Goal: Information Seeking & Learning: Learn about a topic

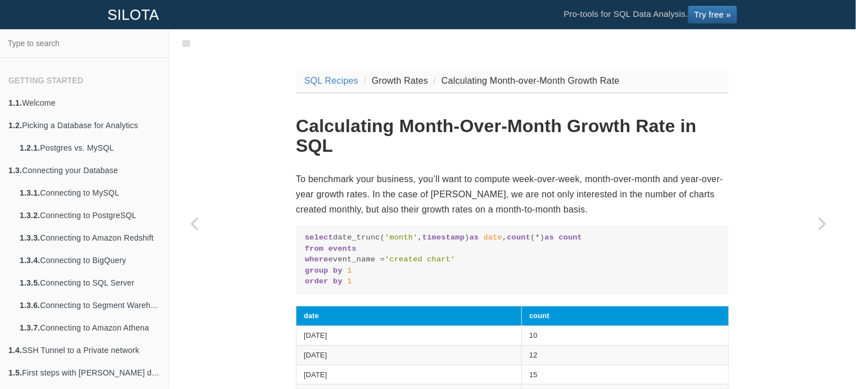
scroll to position [28, 0]
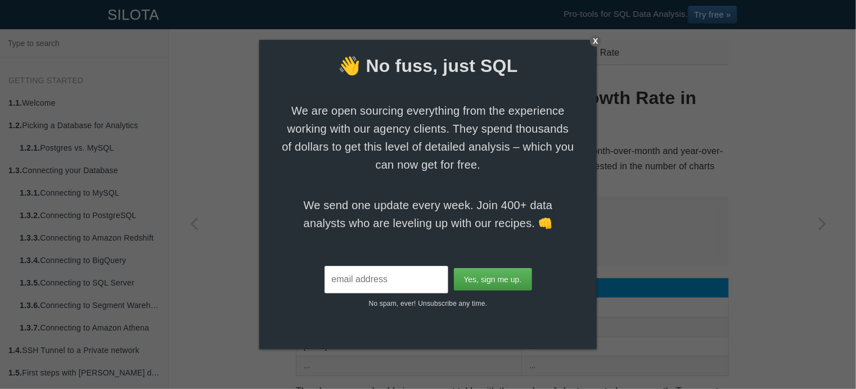
click at [595, 35] on div "X" at bounding box center [595, 40] width 11 height 11
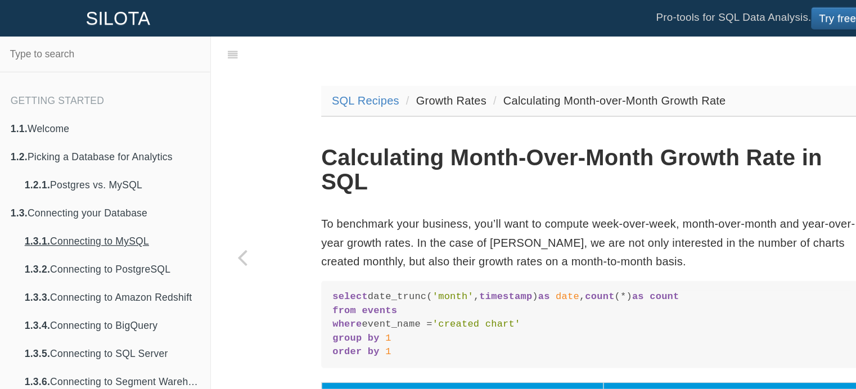
scroll to position [0, 0]
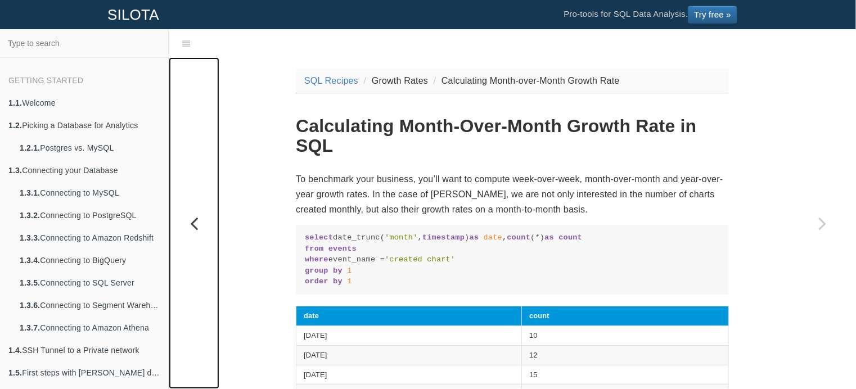
click at [196, 222] on icon "Previous page: Calculating Difference from Beginning Row" at bounding box center [194, 223] width 51 height 22
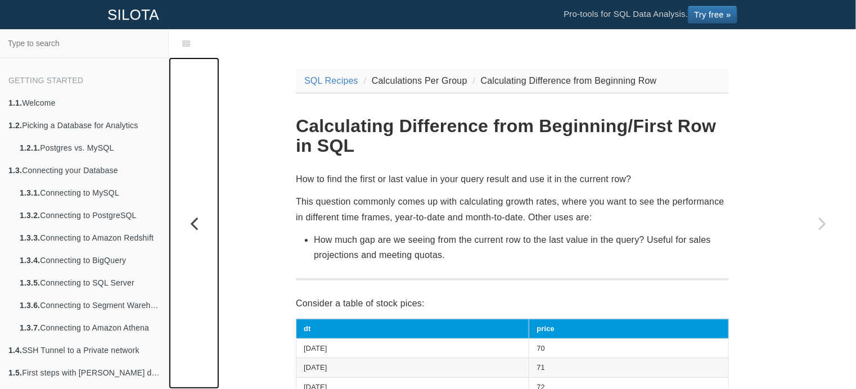
click at [187, 227] on icon "Previous page: Calculating Exponential Moving Average with Recursive CTEs" at bounding box center [194, 223] width 51 height 22
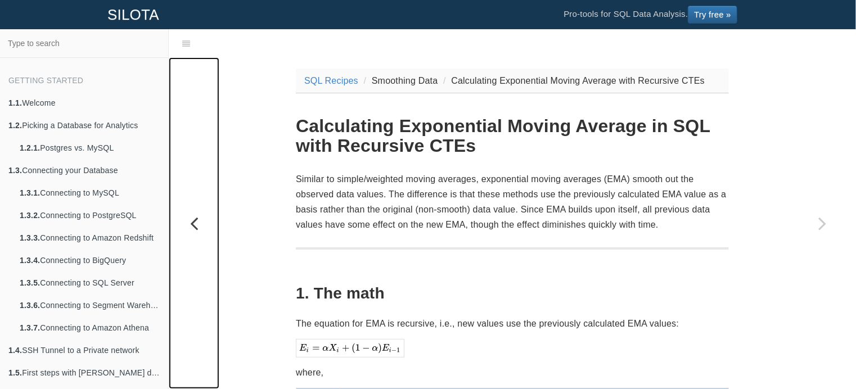
click at [196, 219] on icon "Previous page: Calculating Weighted Moving Average" at bounding box center [194, 223] width 51 height 22
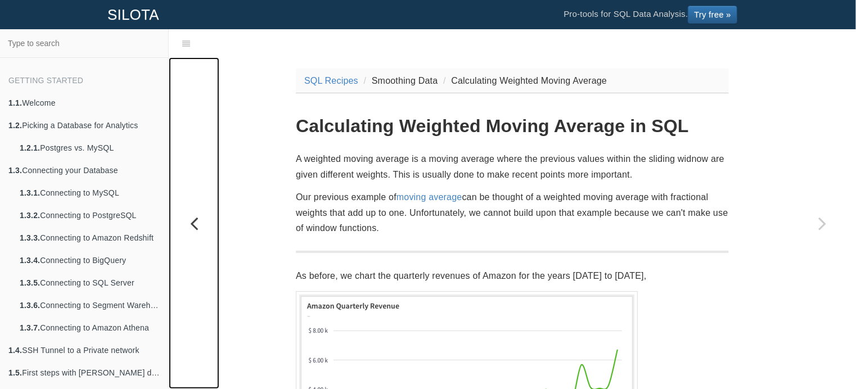
click at [193, 222] on icon "Previous page: Calculating Running/Moving Average" at bounding box center [194, 223] width 51 height 22
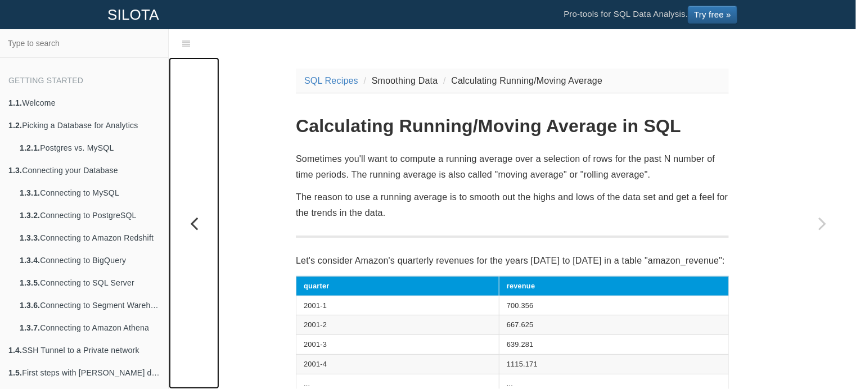
click at [208, 215] on icon "Previous page: Calculating Running Total" at bounding box center [194, 223] width 51 height 22
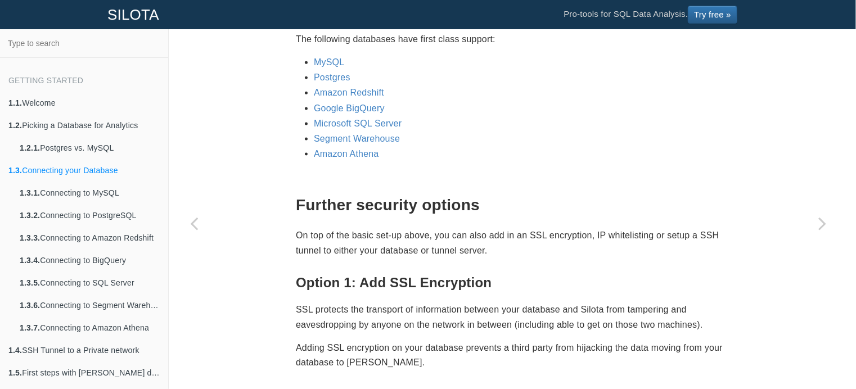
scroll to position [591, 0]
